Goal: Transaction & Acquisition: Register for event/course

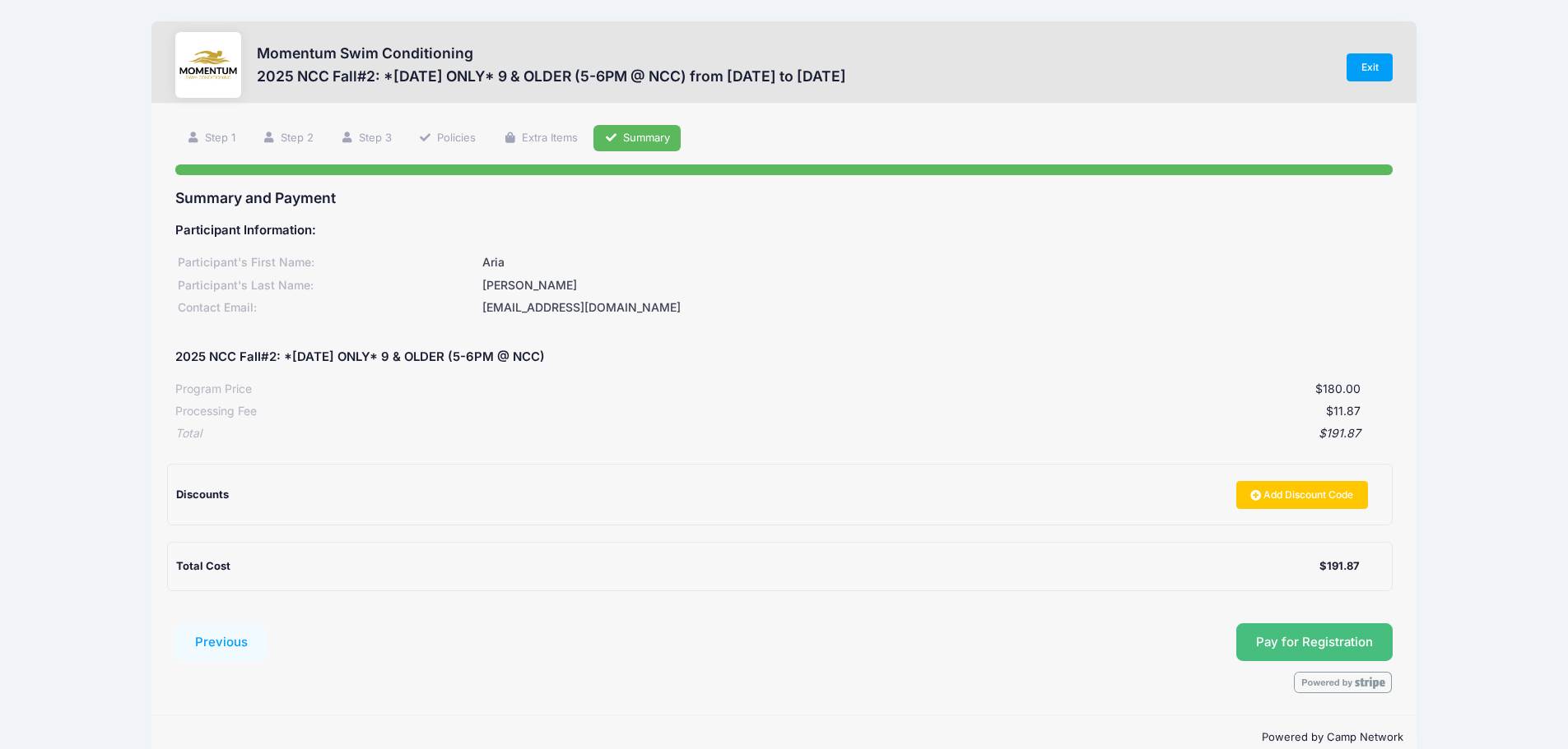
click at [1332, 645] on button "Pay for Registration" at bounding box center [1314, 642] width 157 height 38
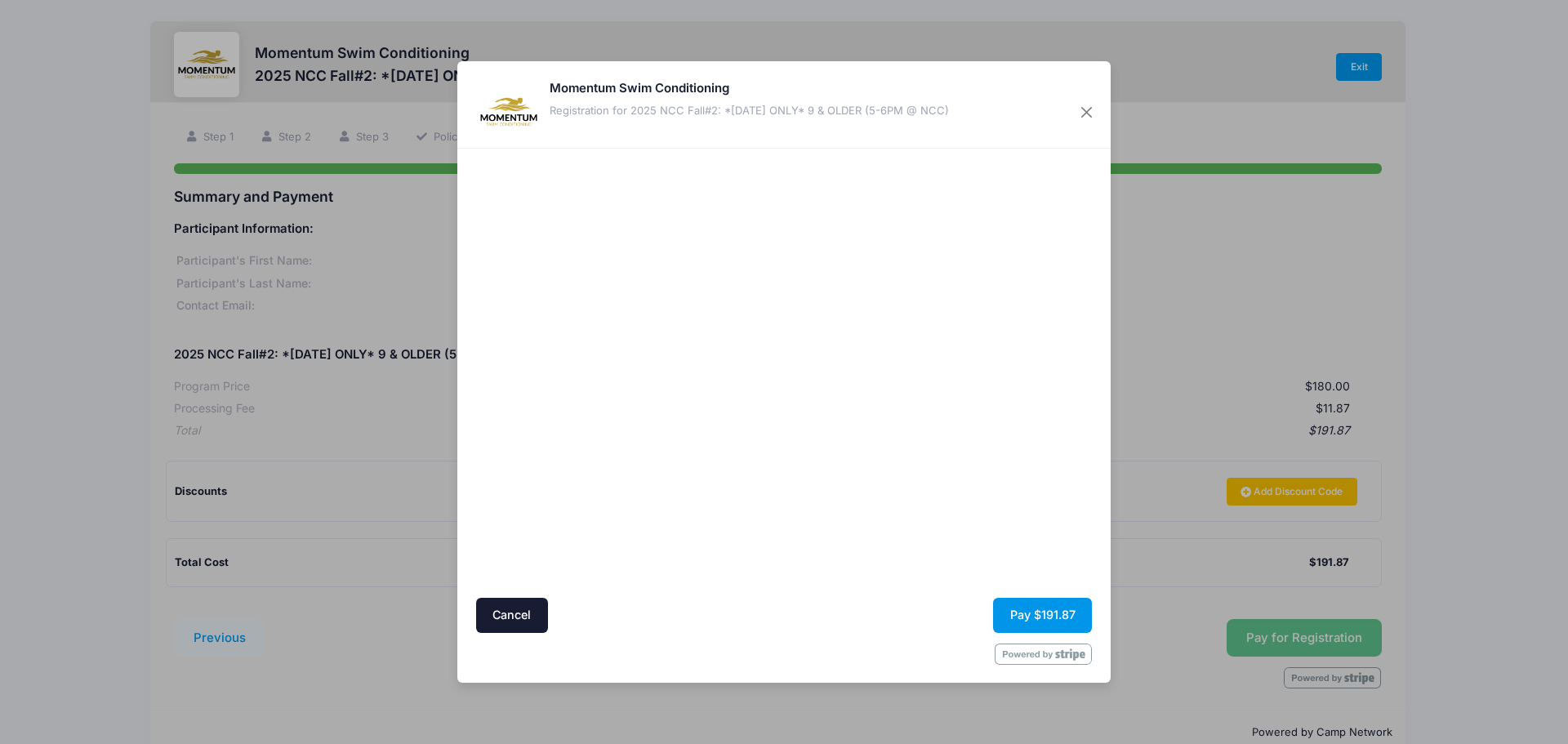
click at [1022, 609] on button "Pay $191.87" at bounding box center [1042, 616] width 98 height 35
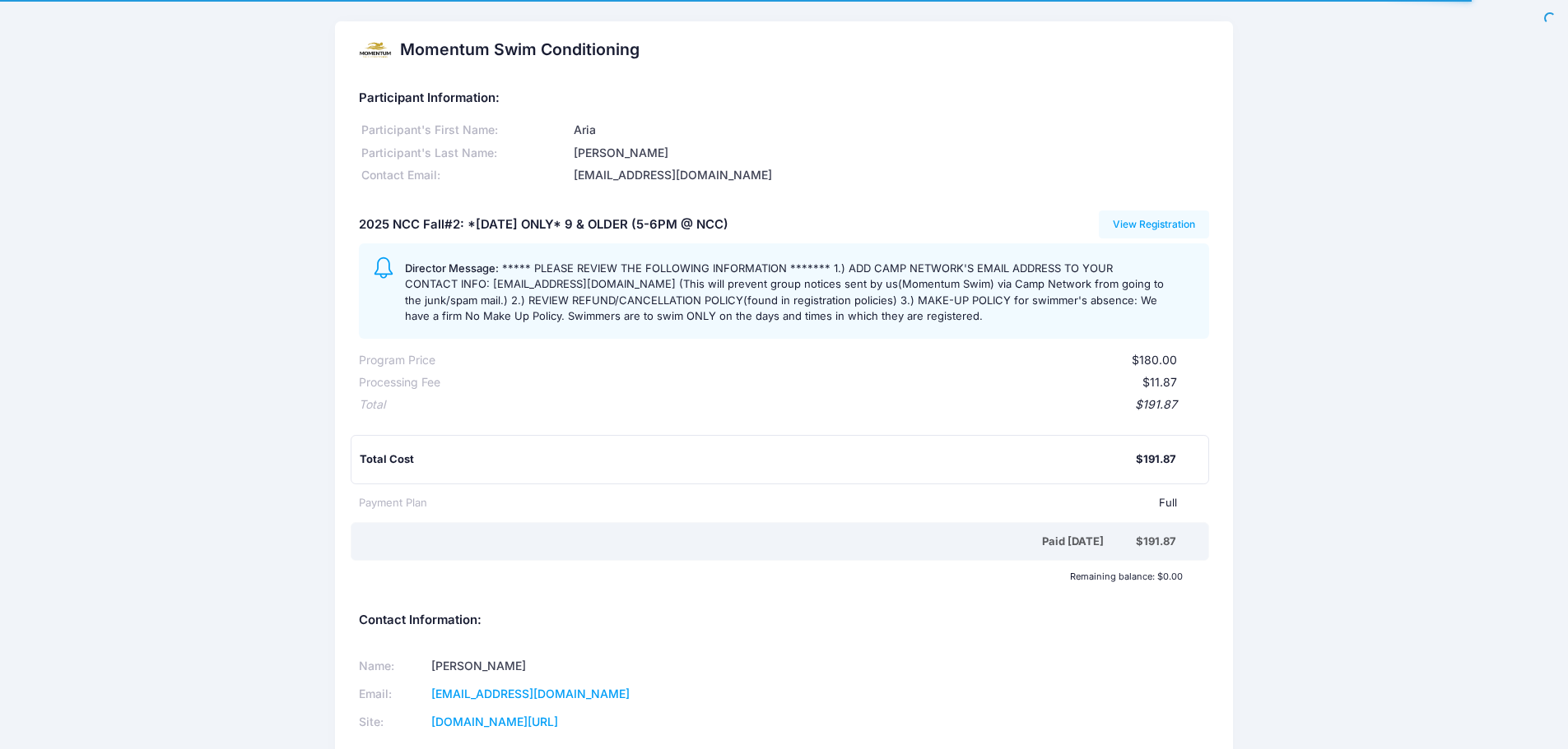
click at [1396, 457] on div "Momentum Swim Conditioning Participant Information: Participant's First Name: A…" at bounding box center [784, 504] width 1568 height 965
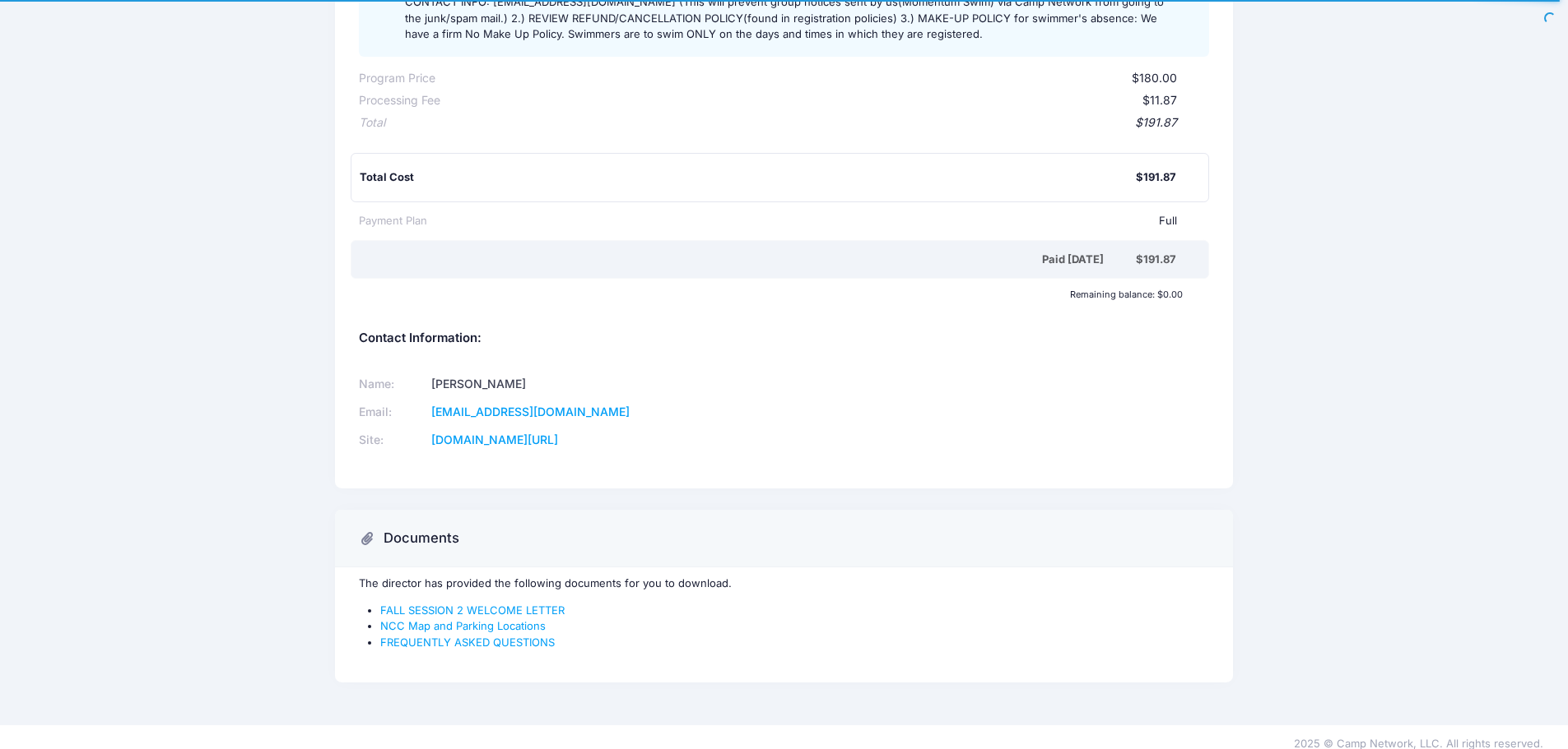
scroll to position [296, 0]
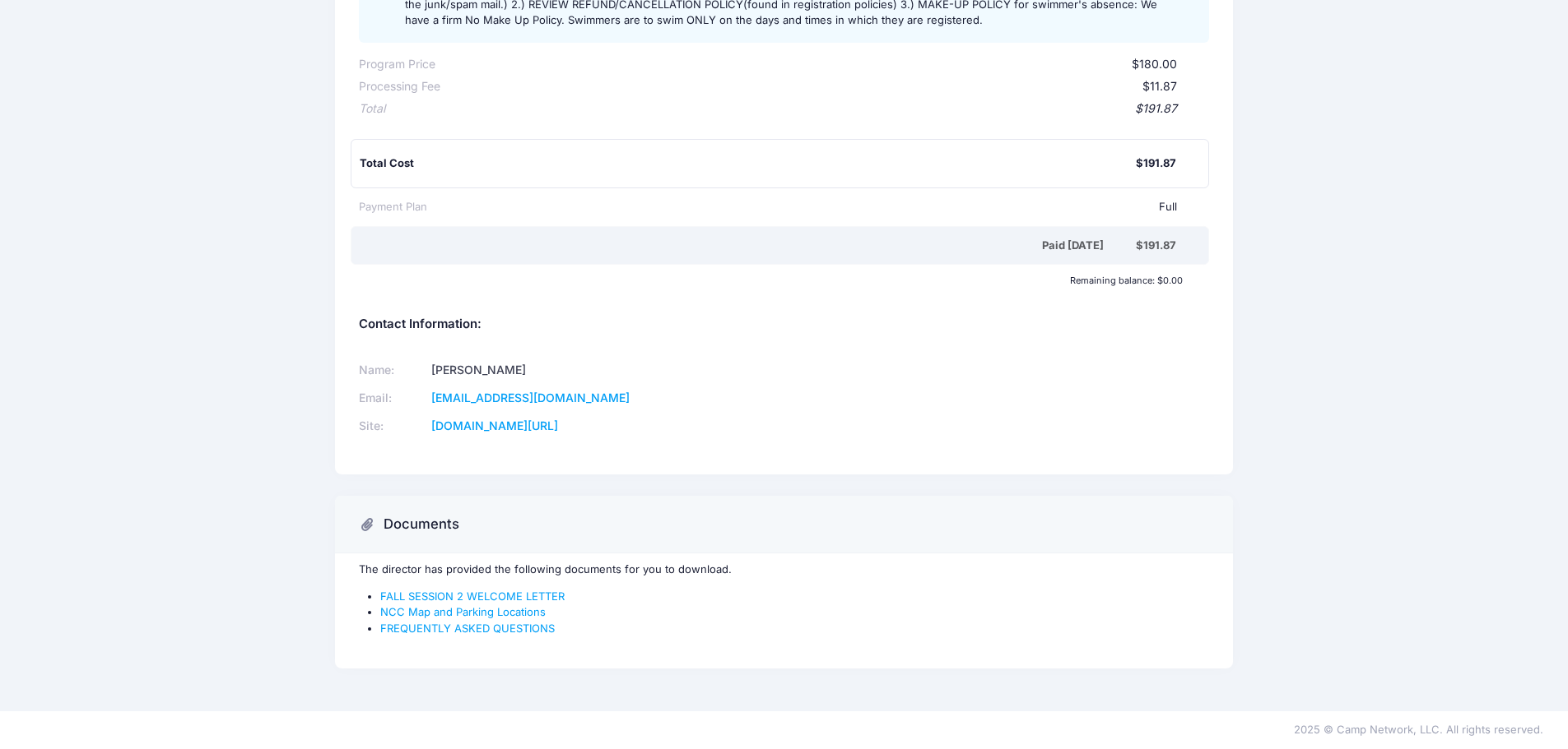
click at [735, 351] on div "Name: Ruthy O'Malley Email: momentumswim@gmail.com Site: www.omalleyswimconditi…" at bounding box center [567, 398] width 433 height 110
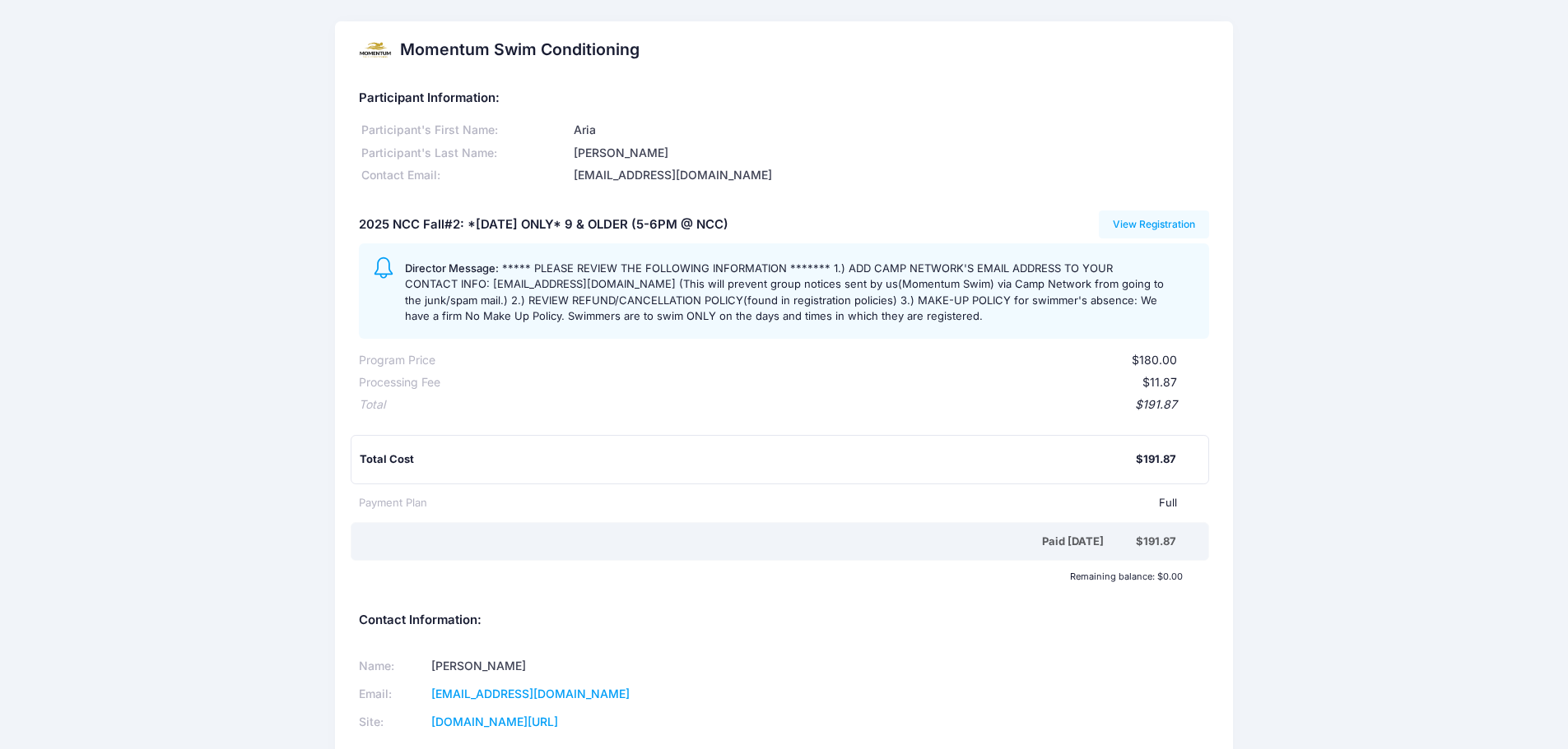
click at [594, 411] on div "$191.87" at bounding box center [781, 405] width 792 height 18
click at [1135, 227] on link "View Registration" at bounding box center [1153, 225] width 111 height 28
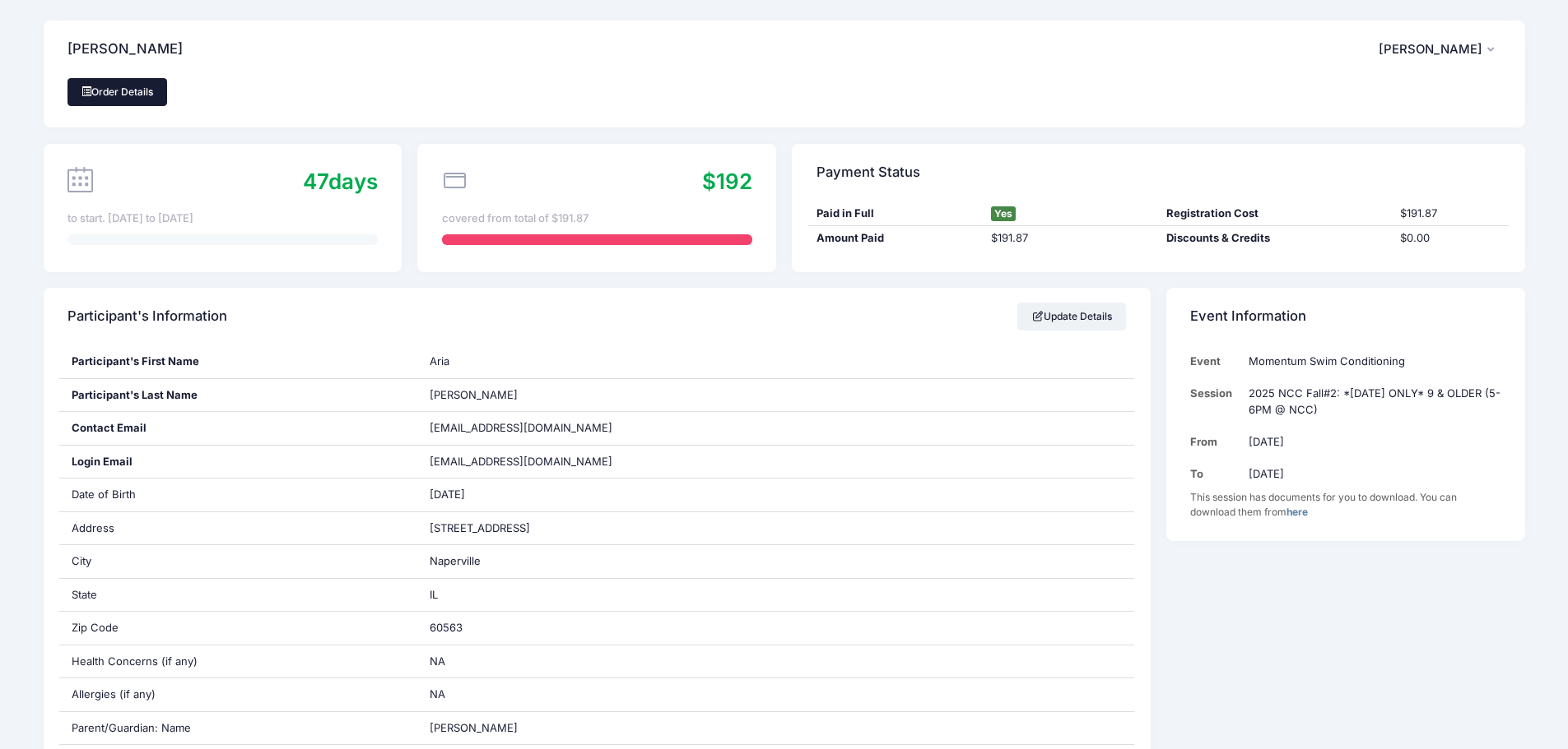
click at [131, 89] on link "Order Details" at bounding box center [117, 92] width 100 height 28
